Goal: Information Seeking & Learning: Learn about a topic

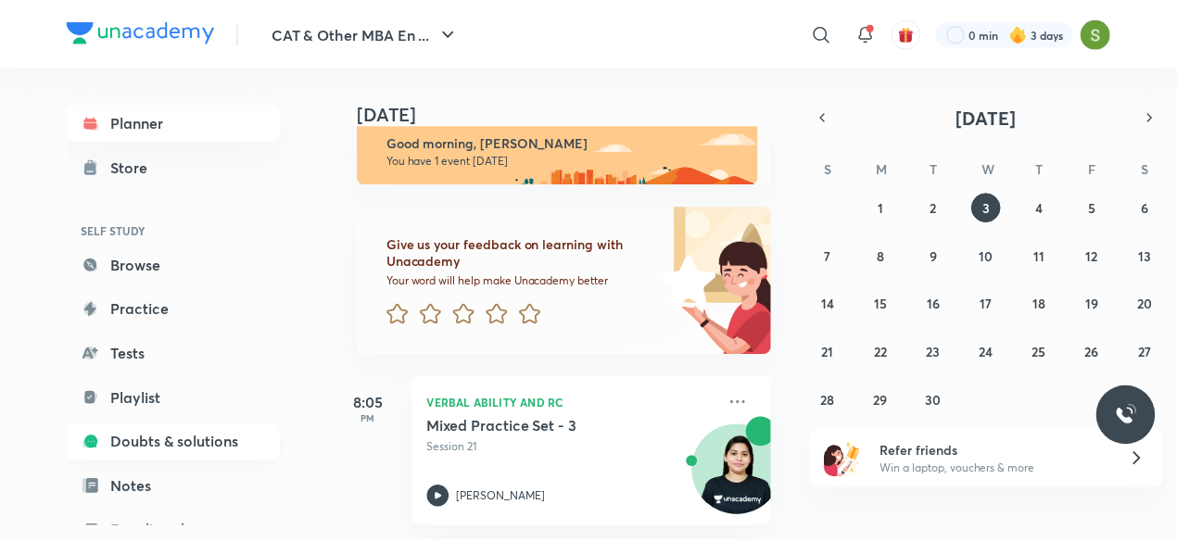
scroll to position [202, 0]
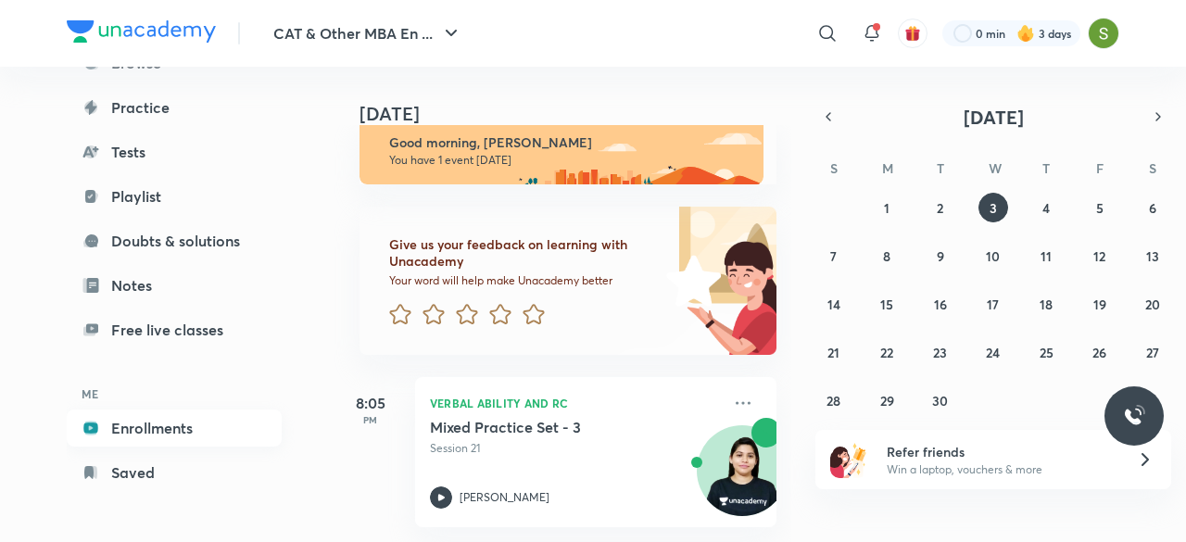
click at [173, 441] on link "Enrollments" at bounding box center [174, 428] width 215 height 37
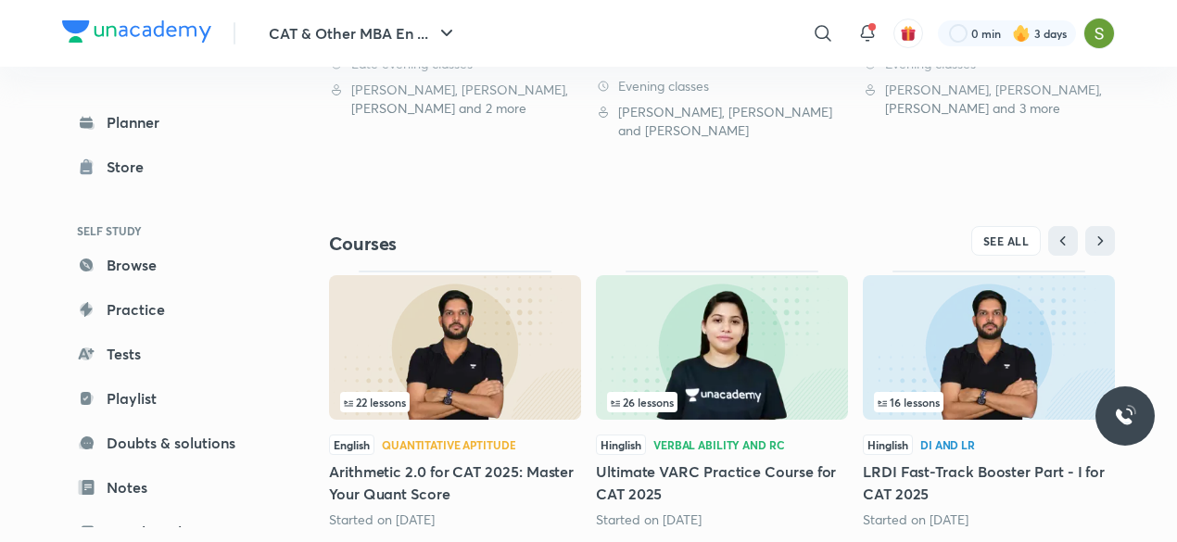
scroll to position [732, 0]
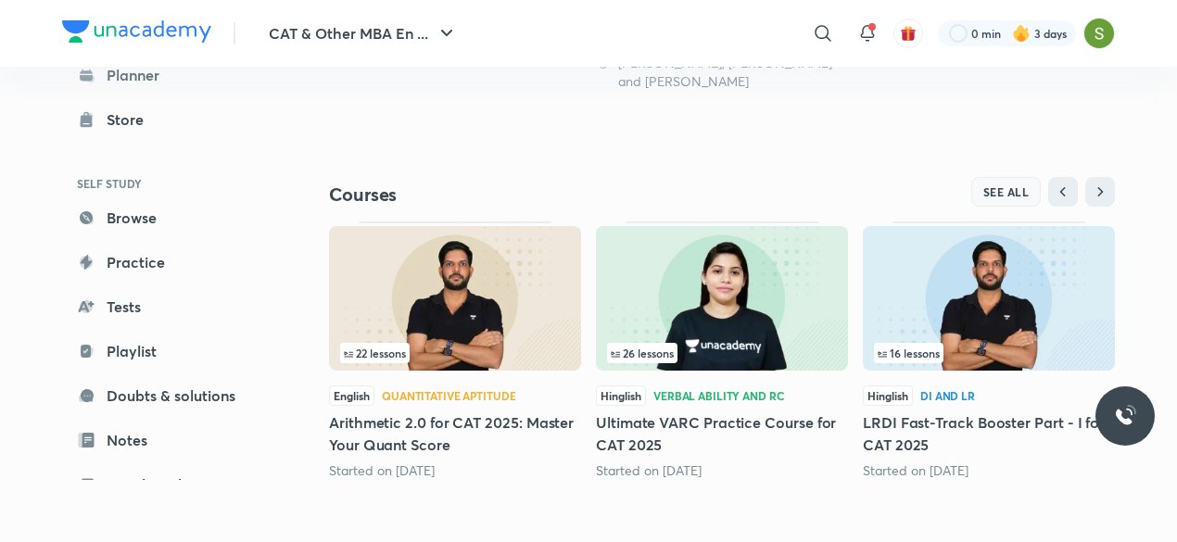
click at [965, 189] on span "SEE ALL" at bounding box center [1006, 191] width 46 height 13
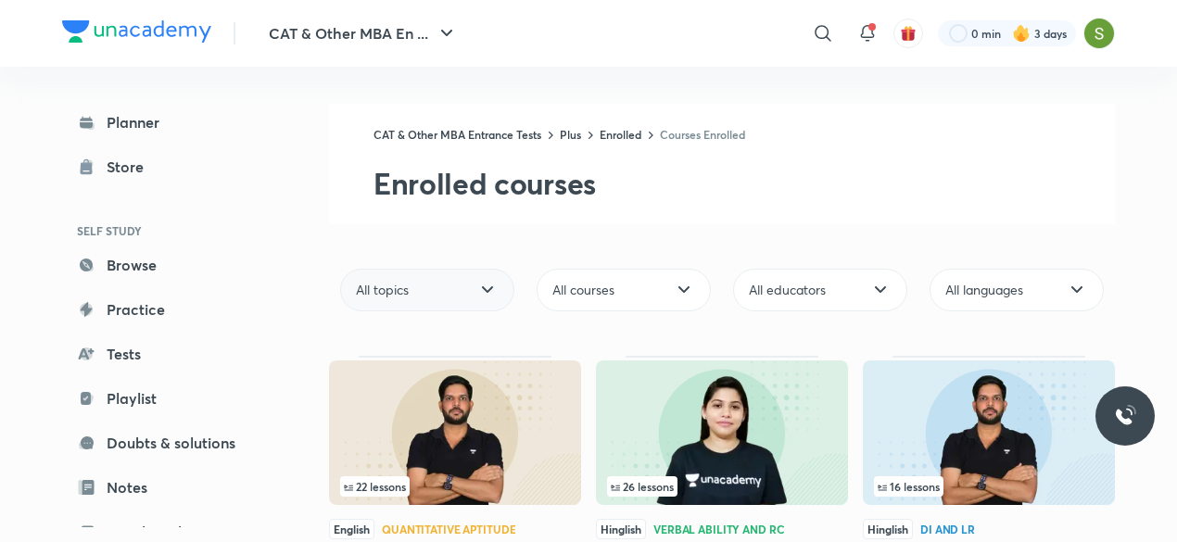
click at [464, 285] on div "All topics" at bounding box center [427, 290] width 174 height 43
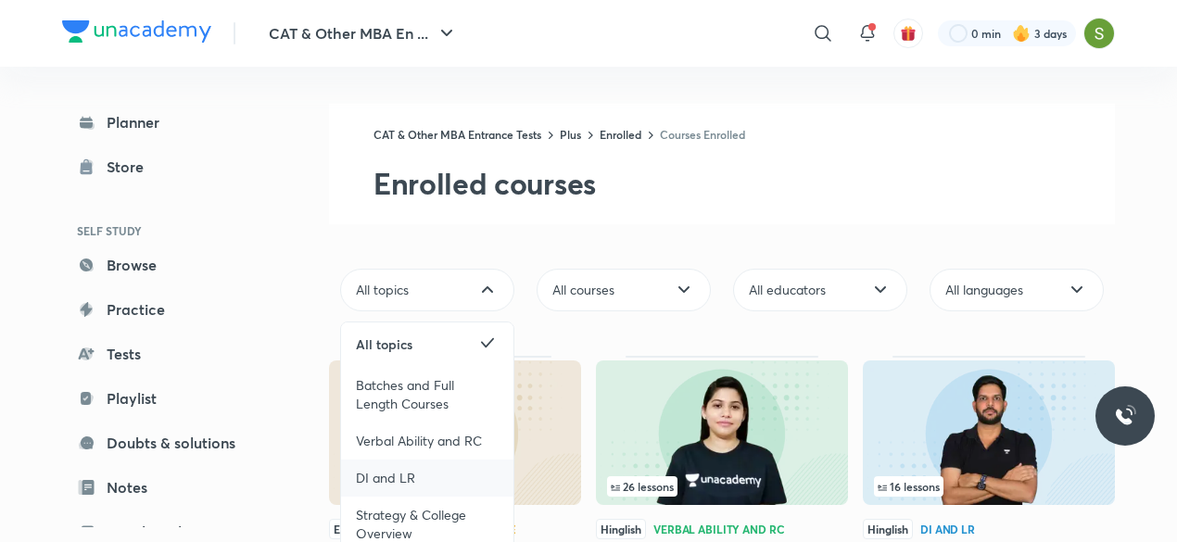
click at [417, 479] on div "DI and LR" at bounding box center [427, 478] width 172 height 37
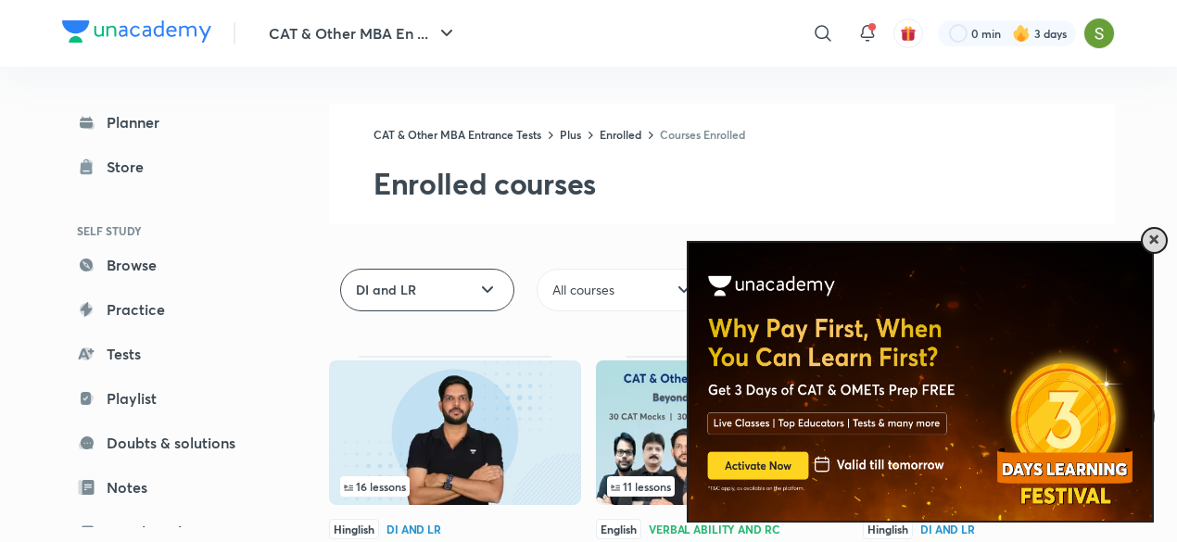
click at [965, 236] on span at bounding box center [1153, 239] width 9 height 9
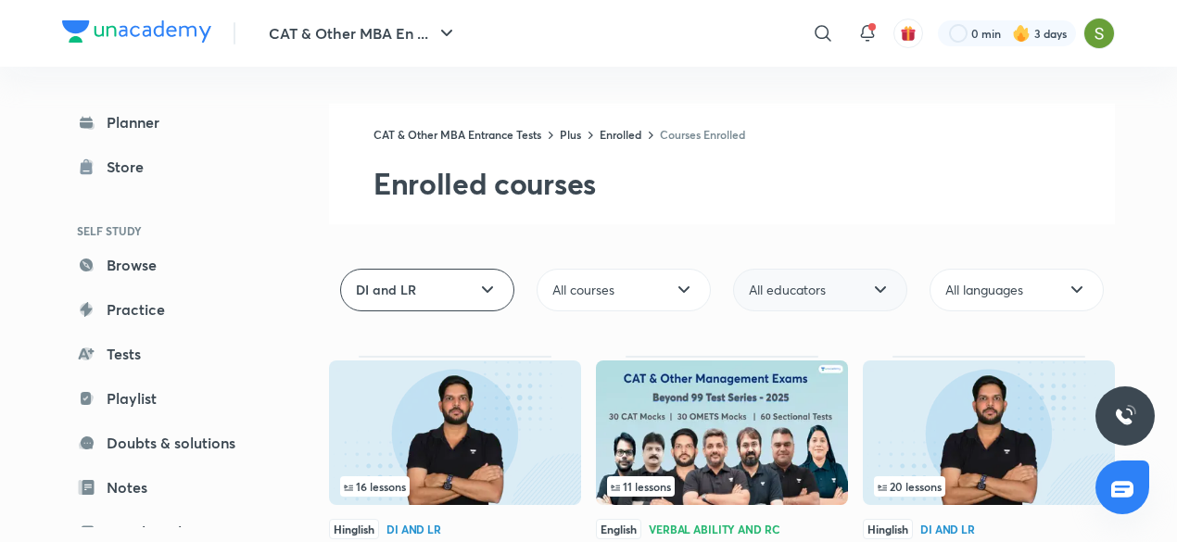
click at [857, 300] on div "All educators" at bounding box center [820, 290] width 174 height 43
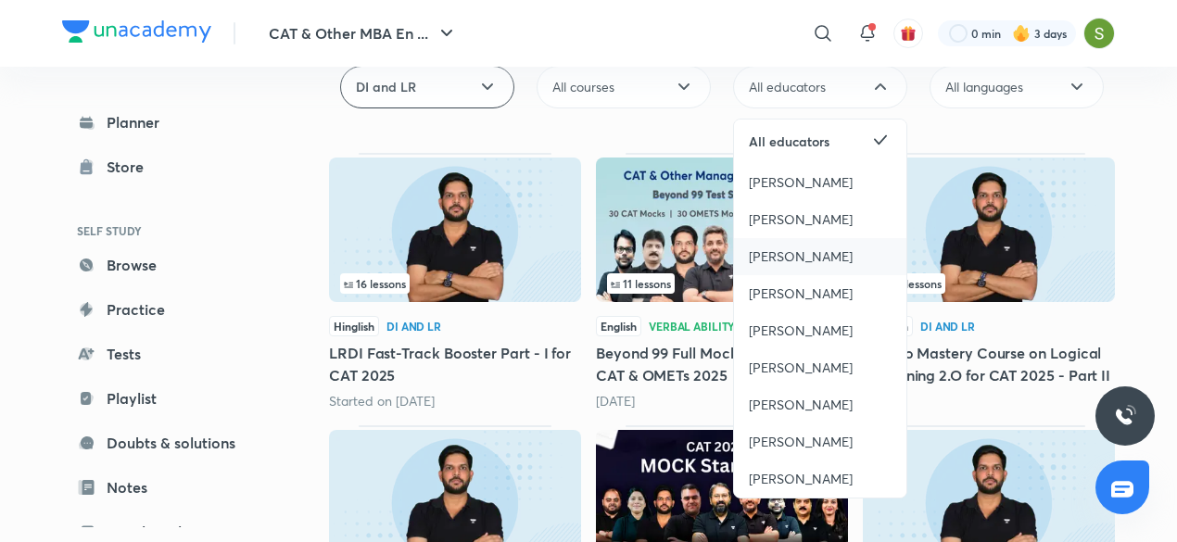
scroll to position [204, 0]
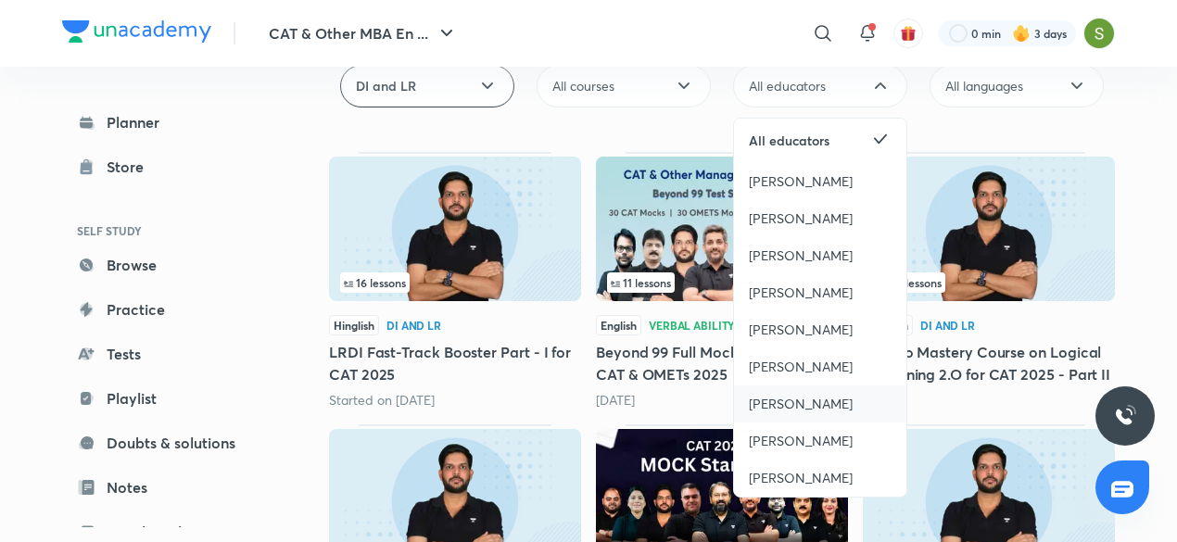
click at [796, 407] on span "[PERSON_NAME]" at bounding box center [801, 404] width 104 height 19
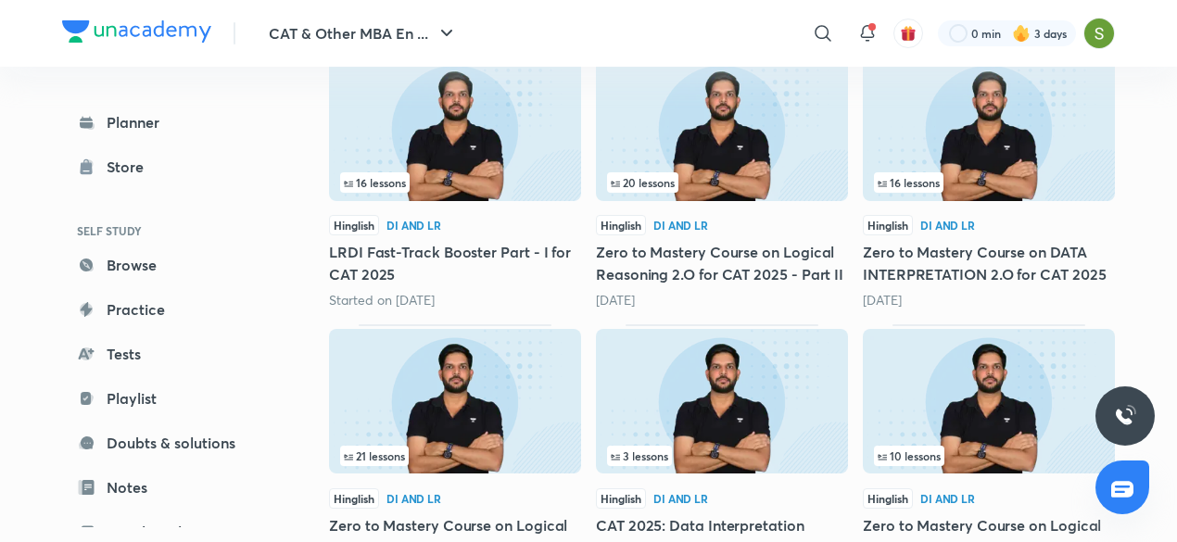
scroll to position [360, 0]
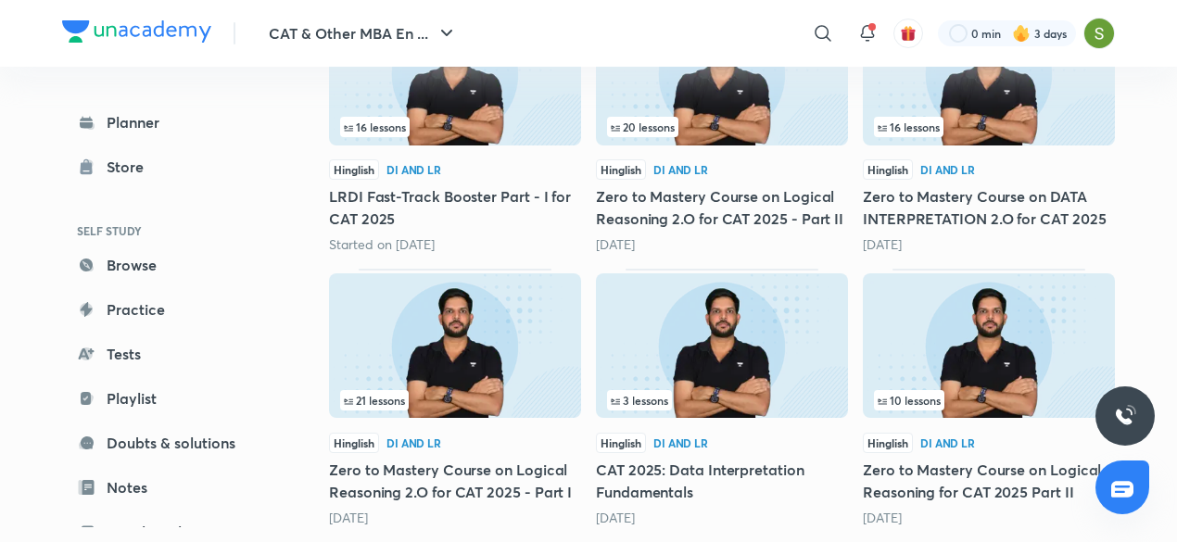
click at [504, 322] on img at bounding box center [455, 345] width 252 height 145
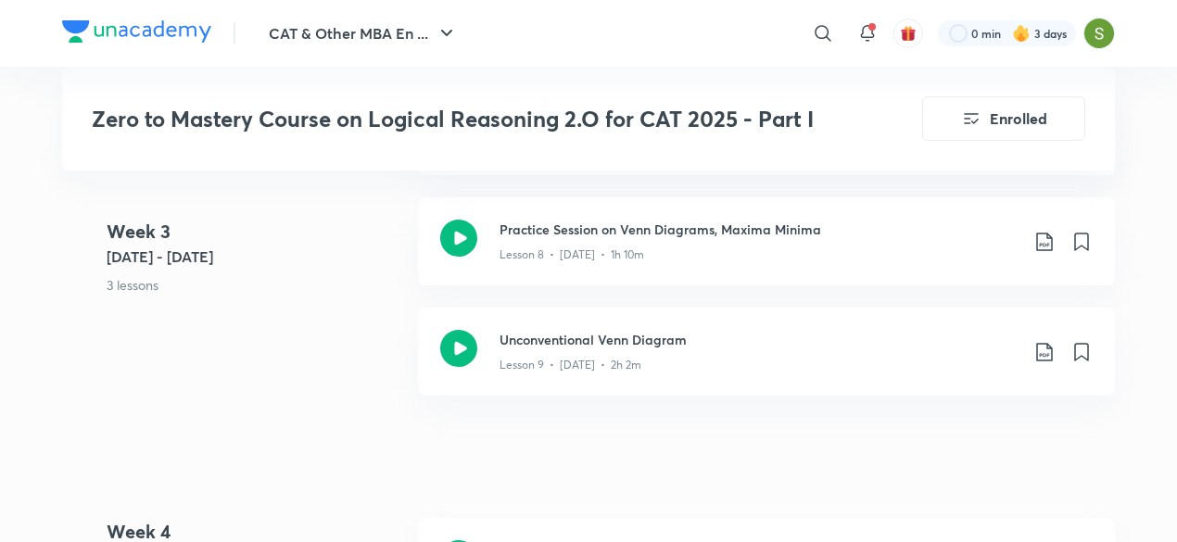
scroll to position [2131, 0]
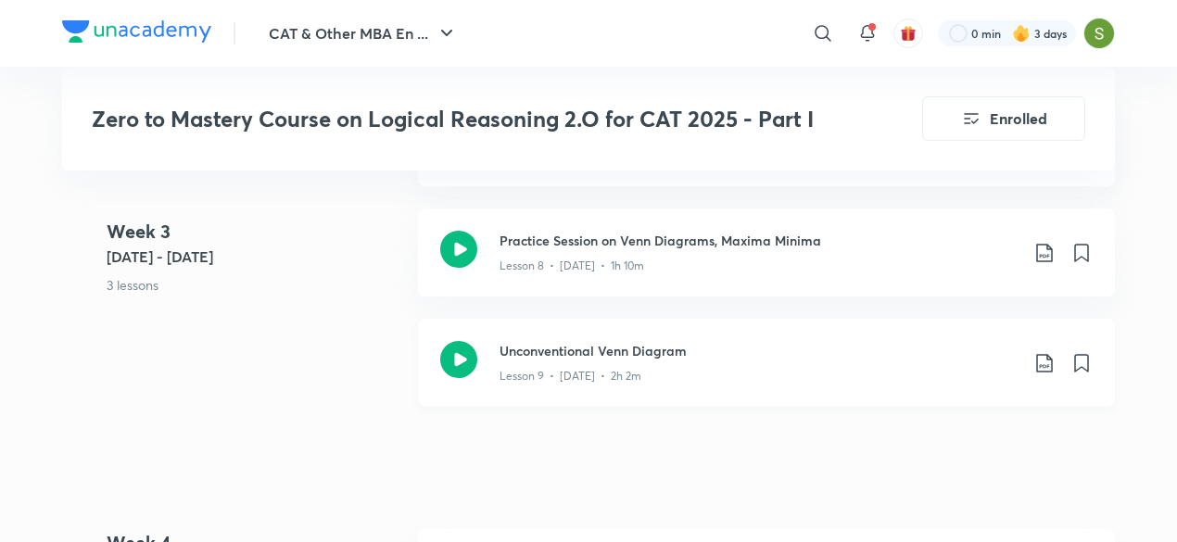
click at [456, 361] on icon at bounding box center [458, 359] width 37 height 37
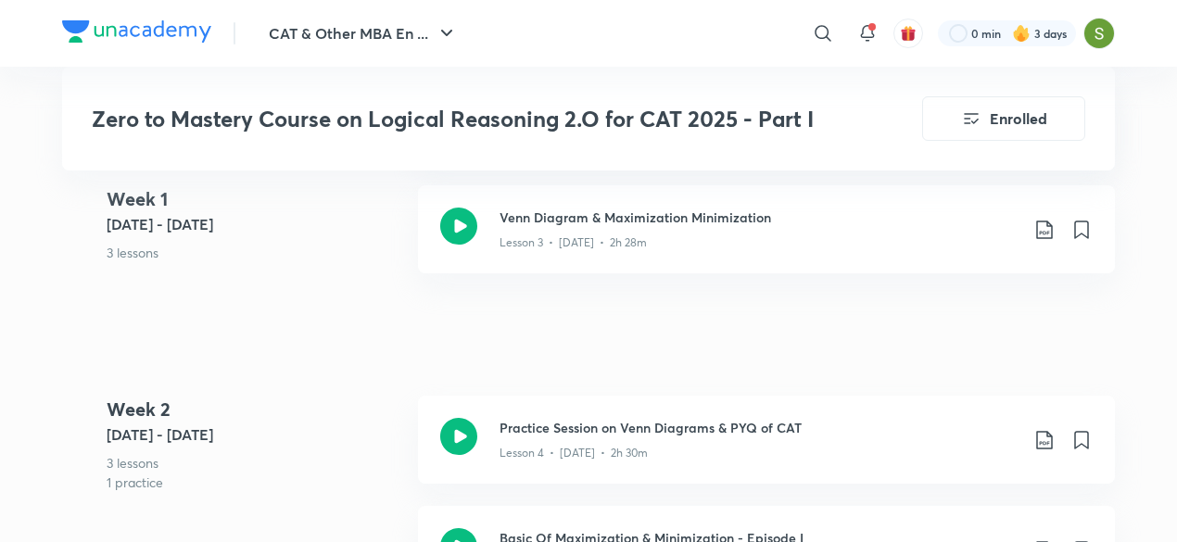
scroll to position [1294, 0]
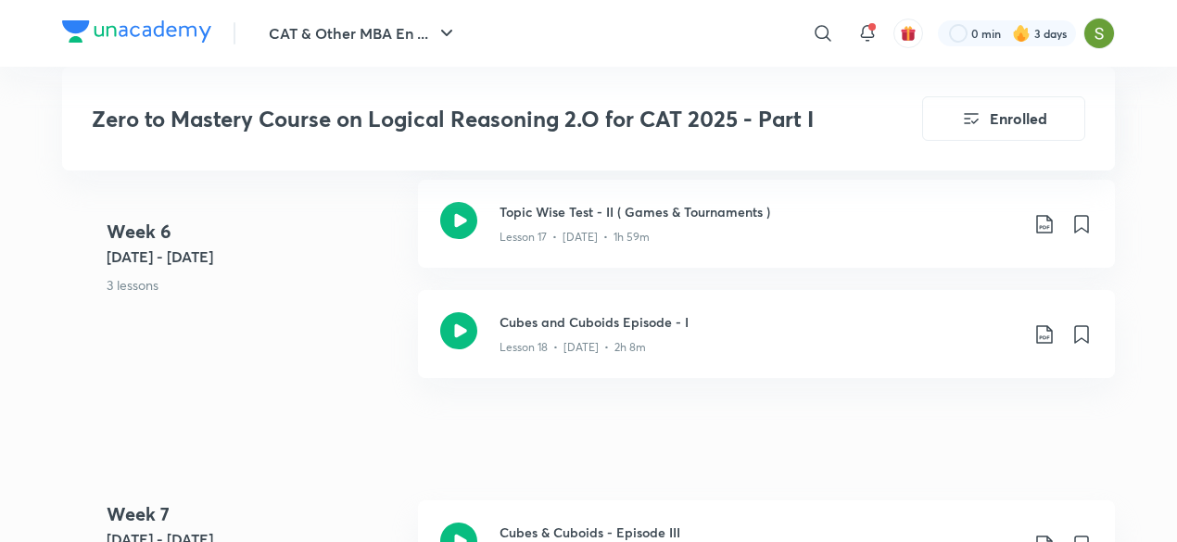
scroll to position [3515, 0]
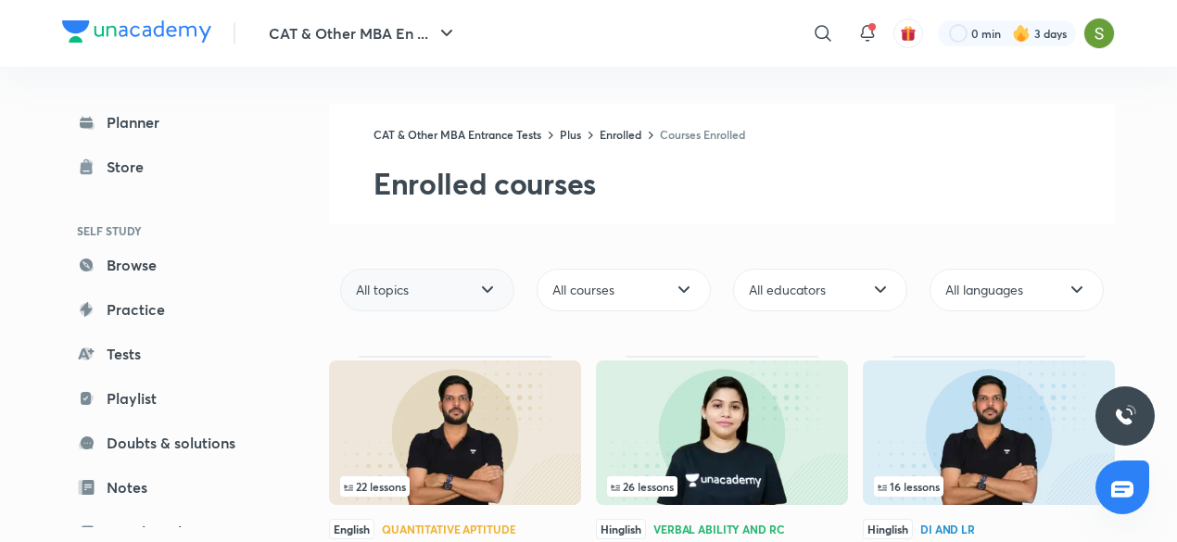
click at [489, 286] on icon at bounding box center [487, 290] width 22 height 22
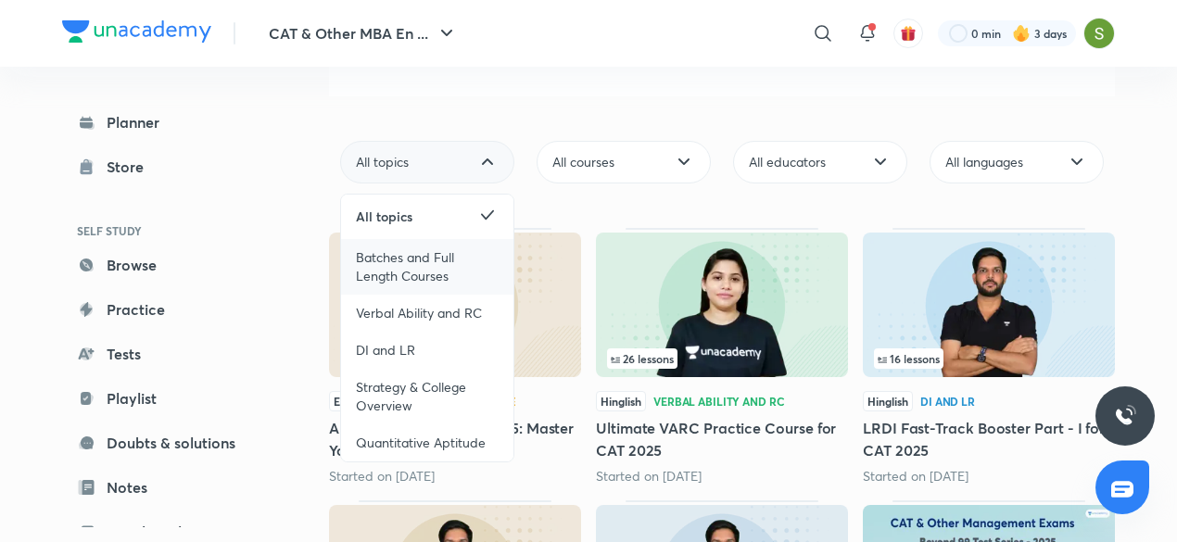
scroll to position [130, 0]
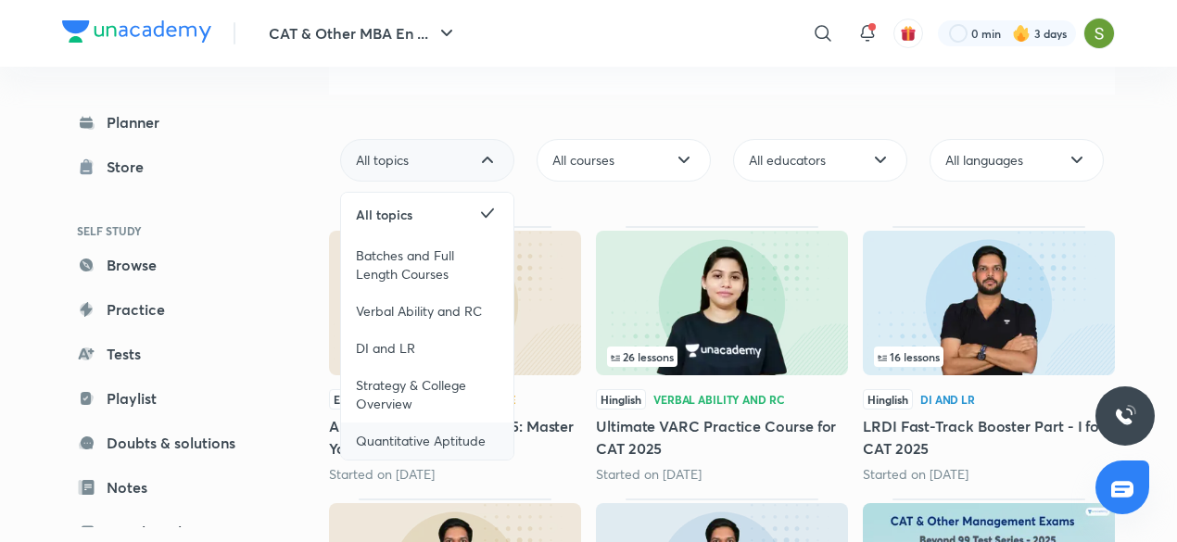
click at [436, 433] on span "Quantitative Aptitude" at bounding box center [421, 441] width 130 height 19
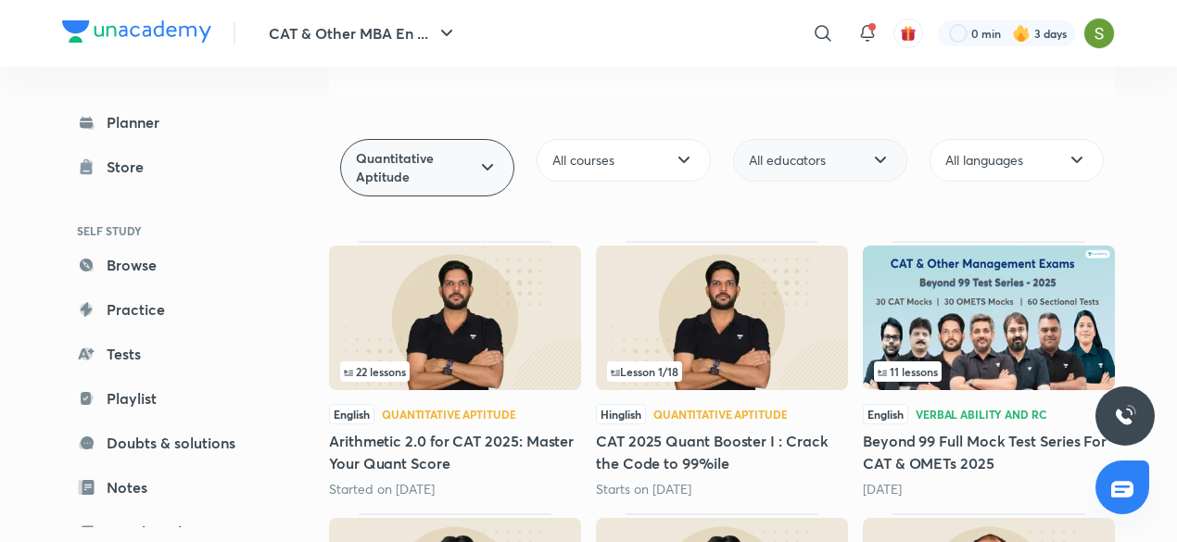
click at [803, 281] on img at bounding box center [722, 318] width 252 height 145
click at [799, 158] on span "All educators" at bounding box center [787, 160] width 77 height 19
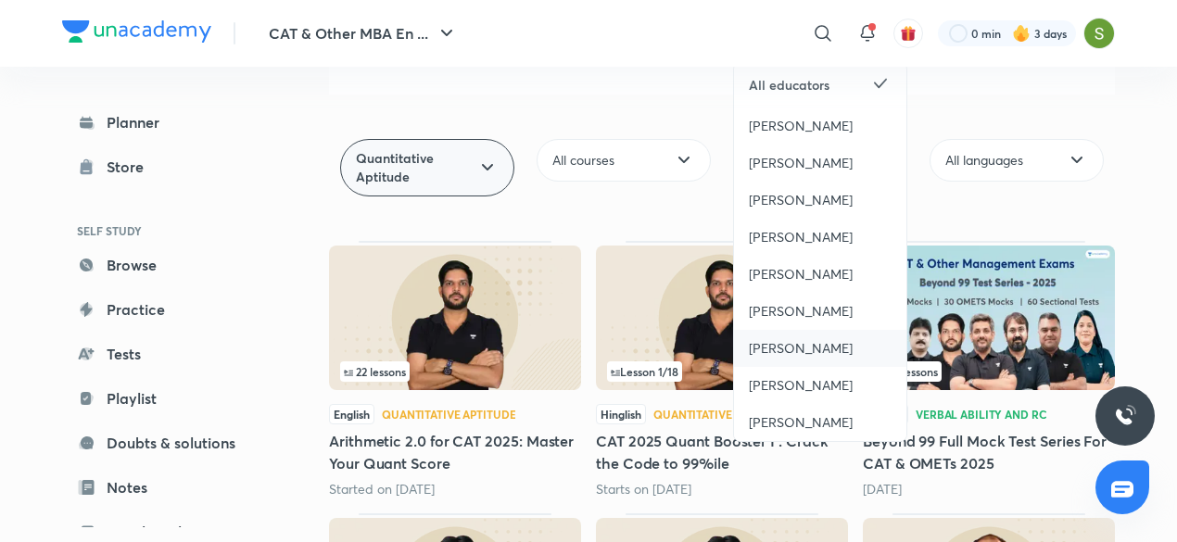
click at [788, 341] on span "[PERSON_NAME]" at bounding box center [801, 348] width 104 height 19
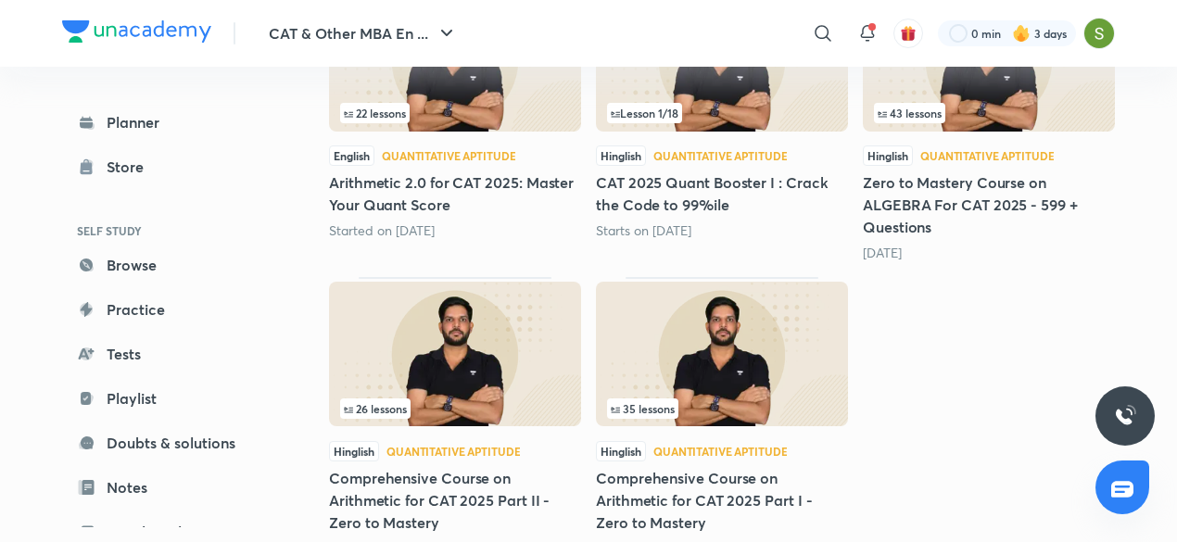
scroll to position [430, 0]
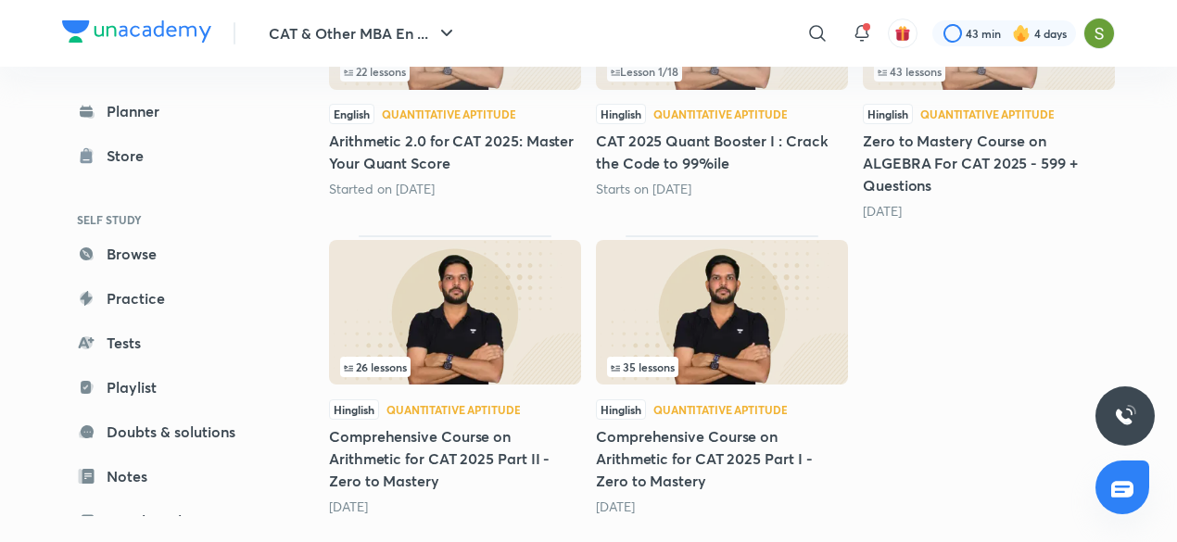
click at [510, 339] on img at bounding box center [455, 312] width 252 height 145
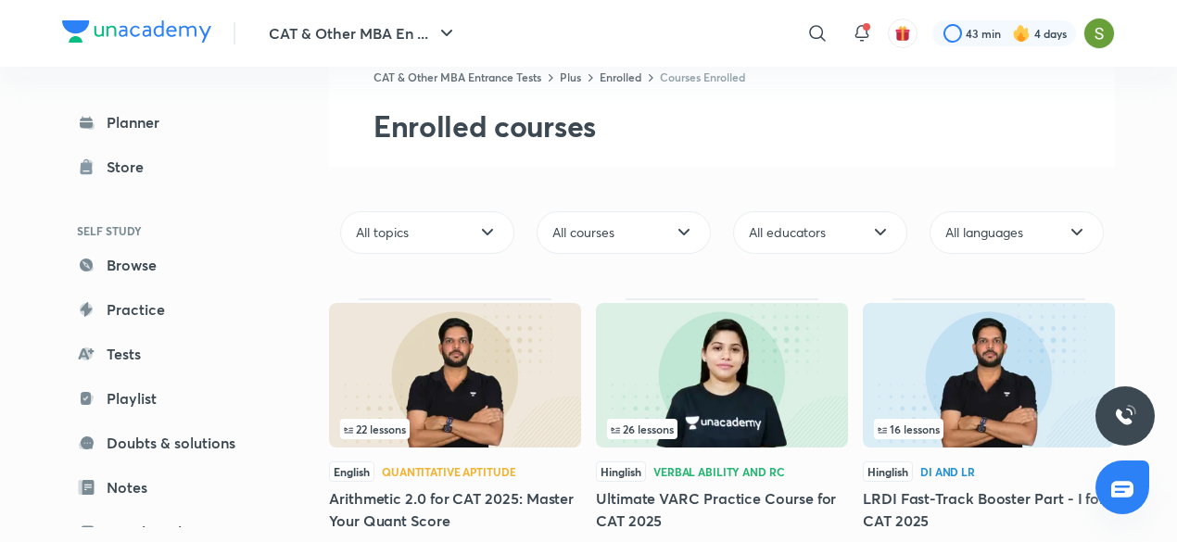
scroll to position [58, 0]
click at [458, 221] on div "All topics" at bounding box center [427, 231] width 174 height 43
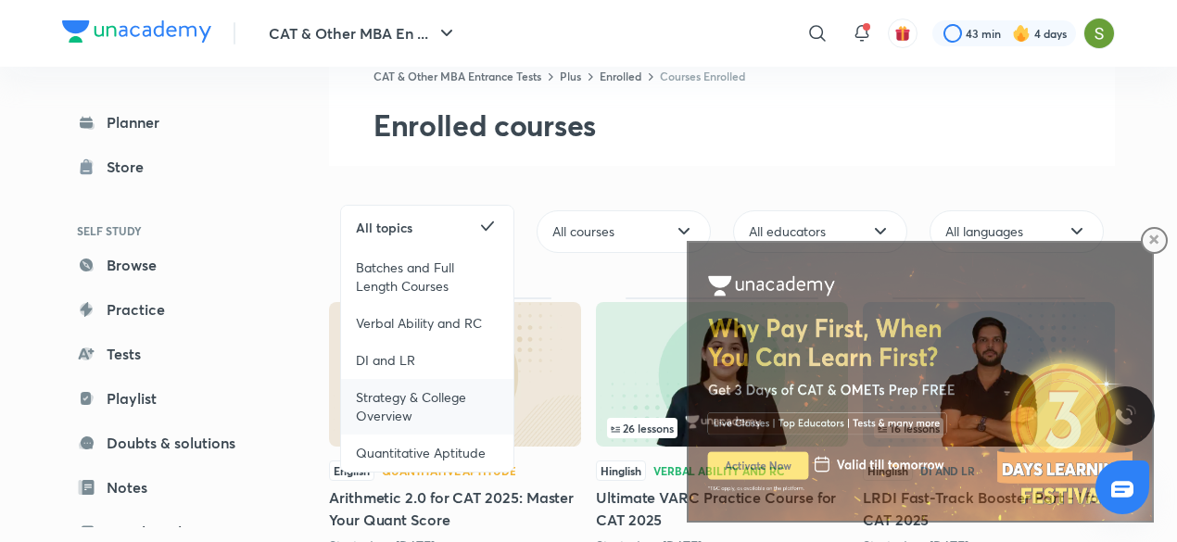
scroll to position [0, 0]
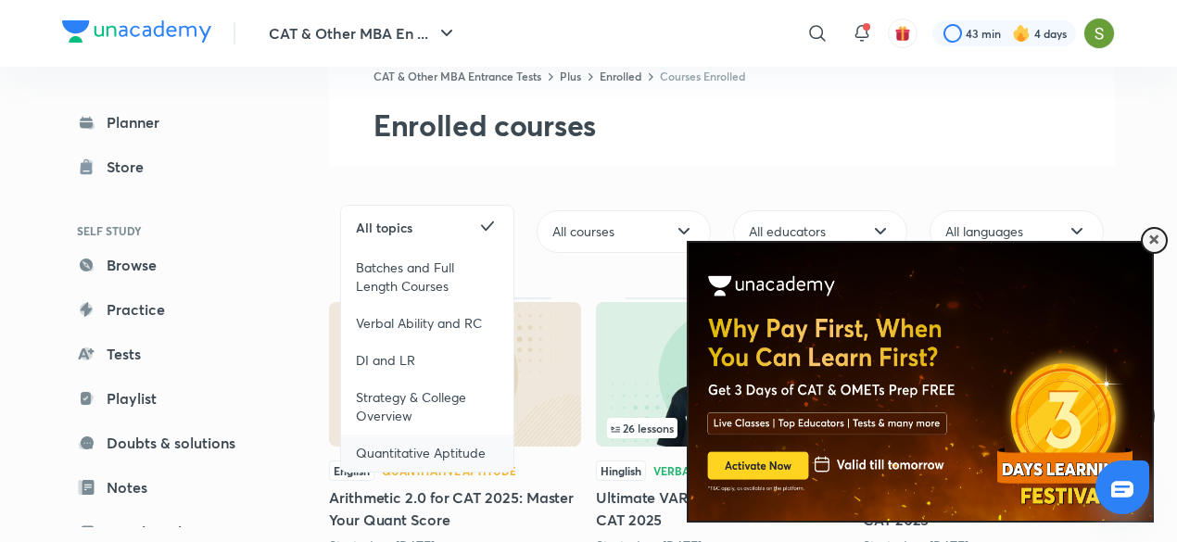
click at [423, 447] on span "Quantitative Aptitude" at bounding box center [421, 453] width 130 height 19
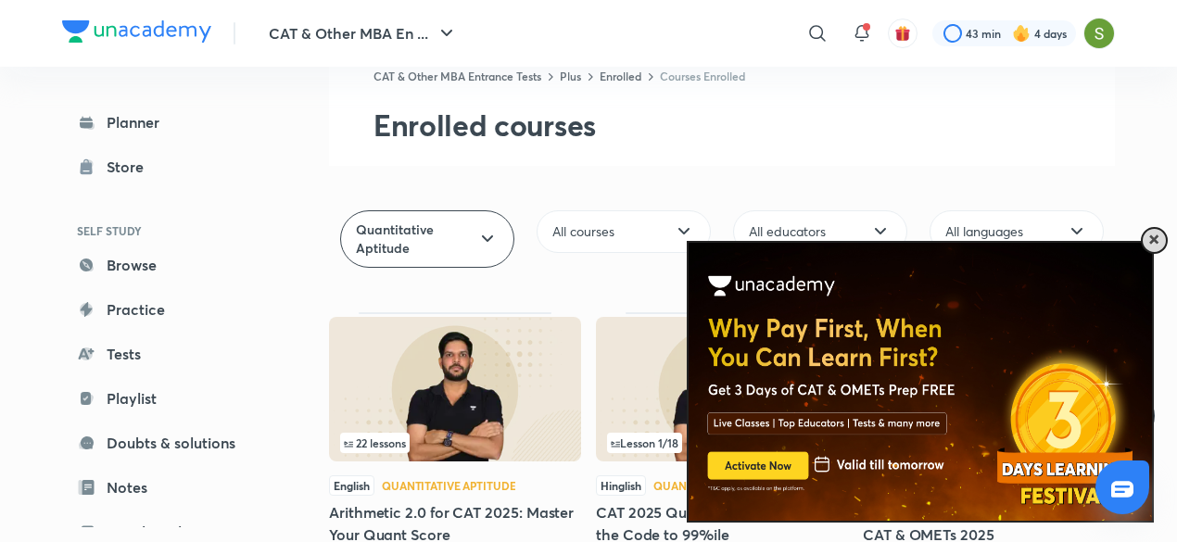
click at [1150, 236] on span at bounding box center [1153, 239] width 9 height 9
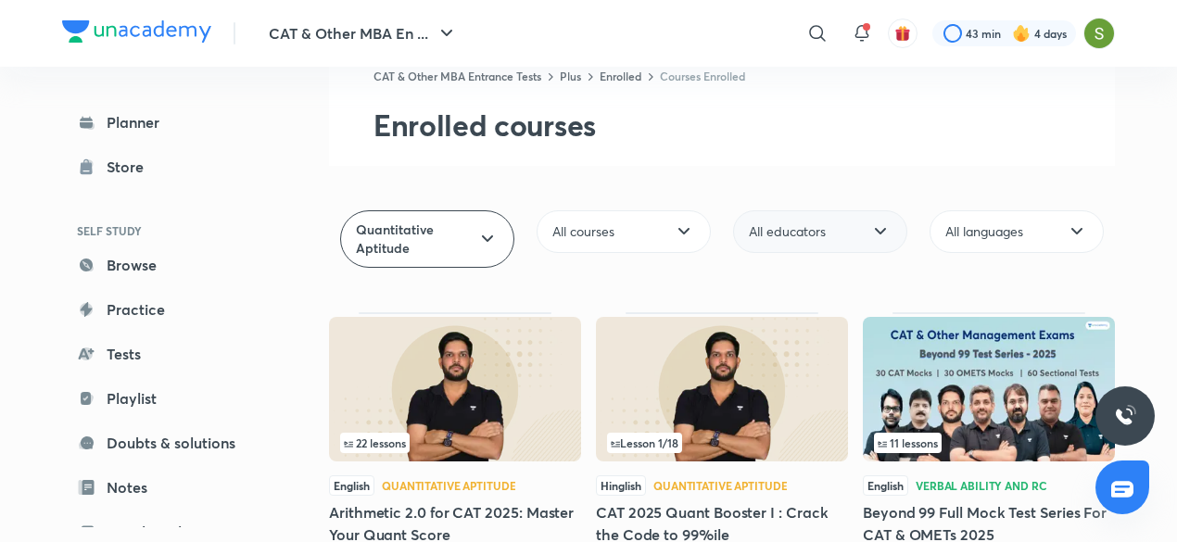
click at [876, 221] on icon at bounding box center [880, 232] width 22 height 22
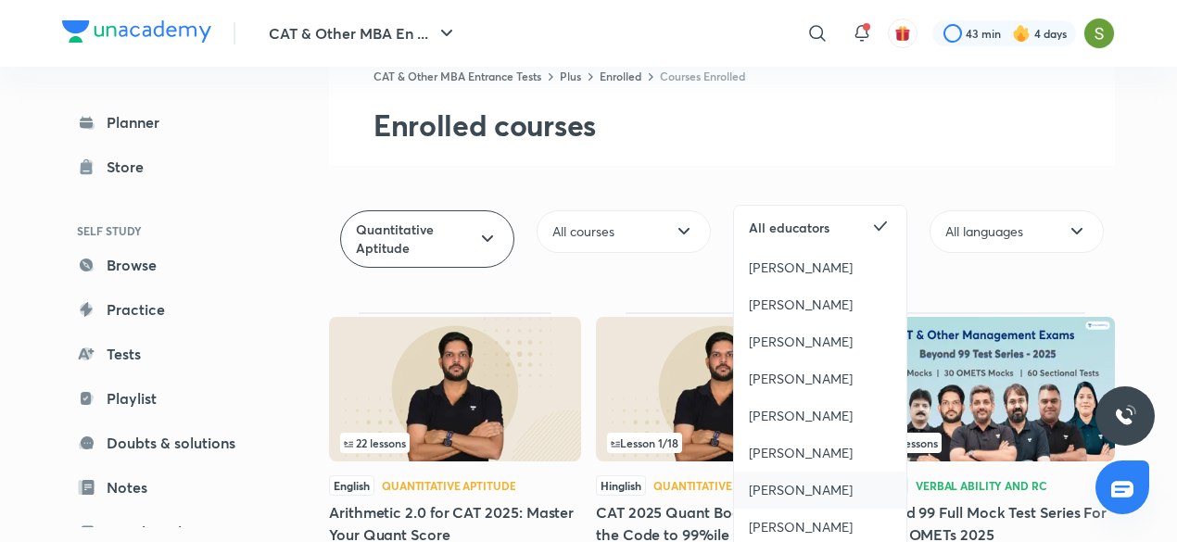
click at [814, 494] on span "[PERSON_NAME]" at bounding box center [801, 490] width 104 height 19
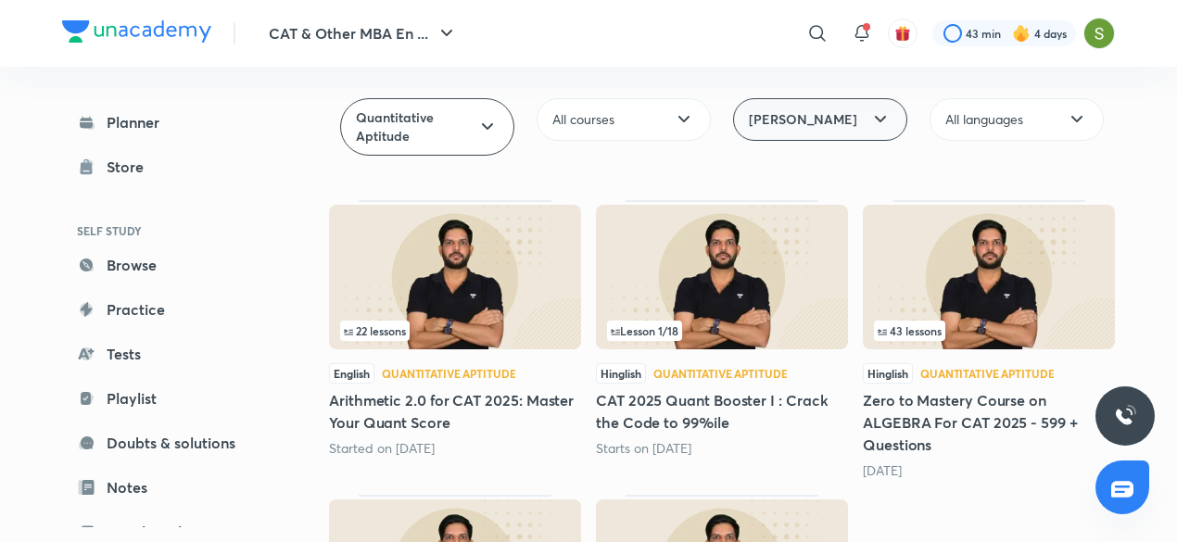
scroll to position [173, 0]
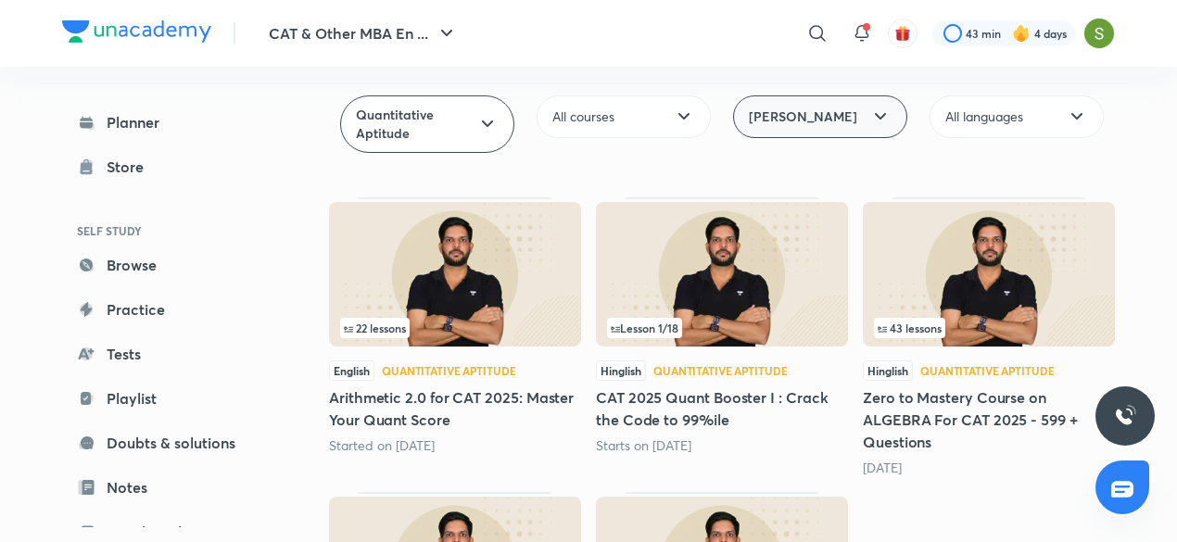
click at [978, 281] on img at bounding box center [989, 274] width 252 height 145
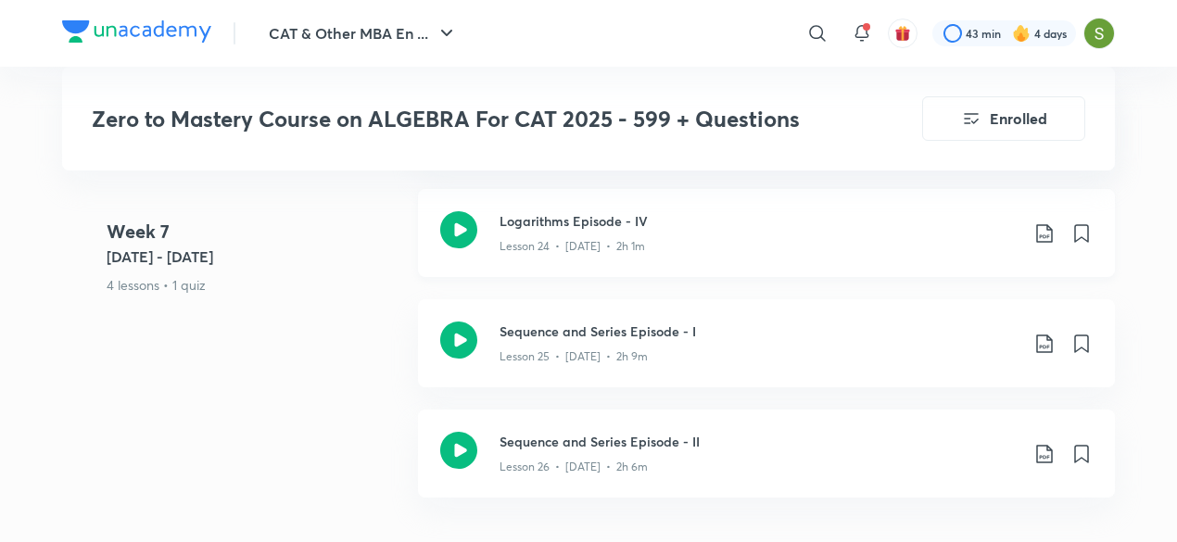
scroll to position [4471, 0]
